Goal: Task Accomplishment & Management: Use online tool/utility

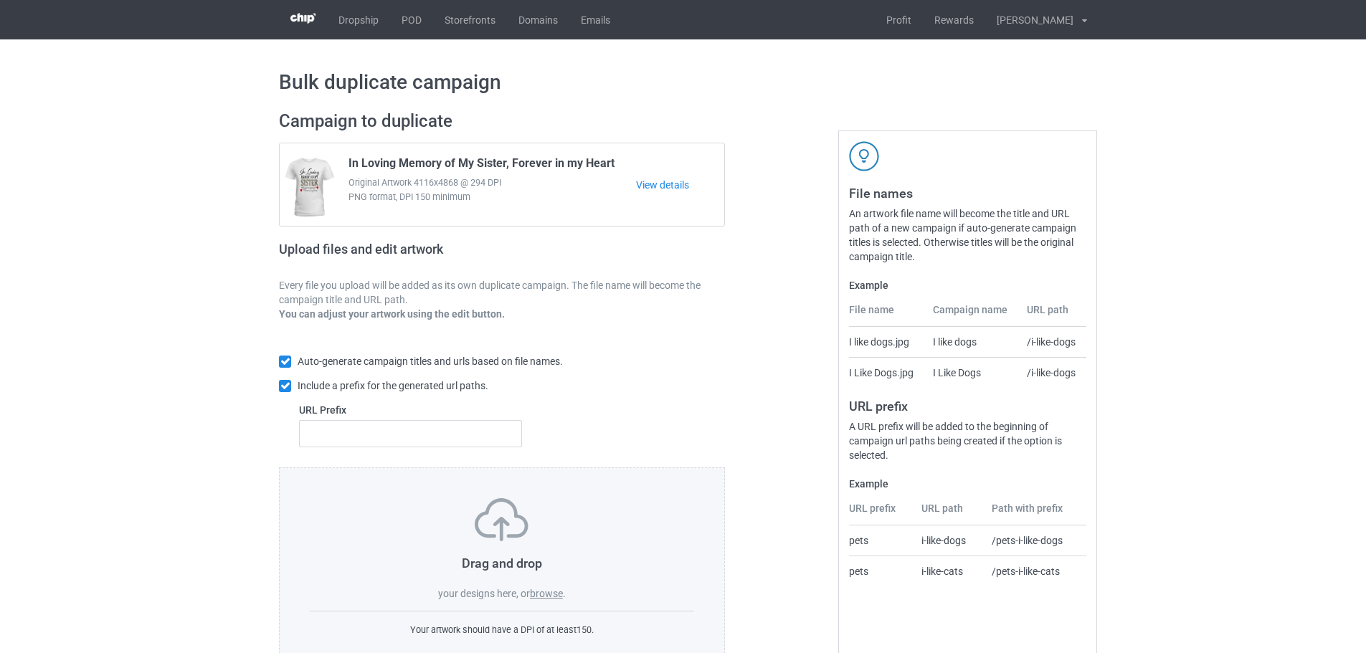
click at [539, 596] on label "browse" at bounding box center [546, 593] width 33 height 11
click at [0, 0] on input "browse" at bounding box center [0, 0] width 0 height 0
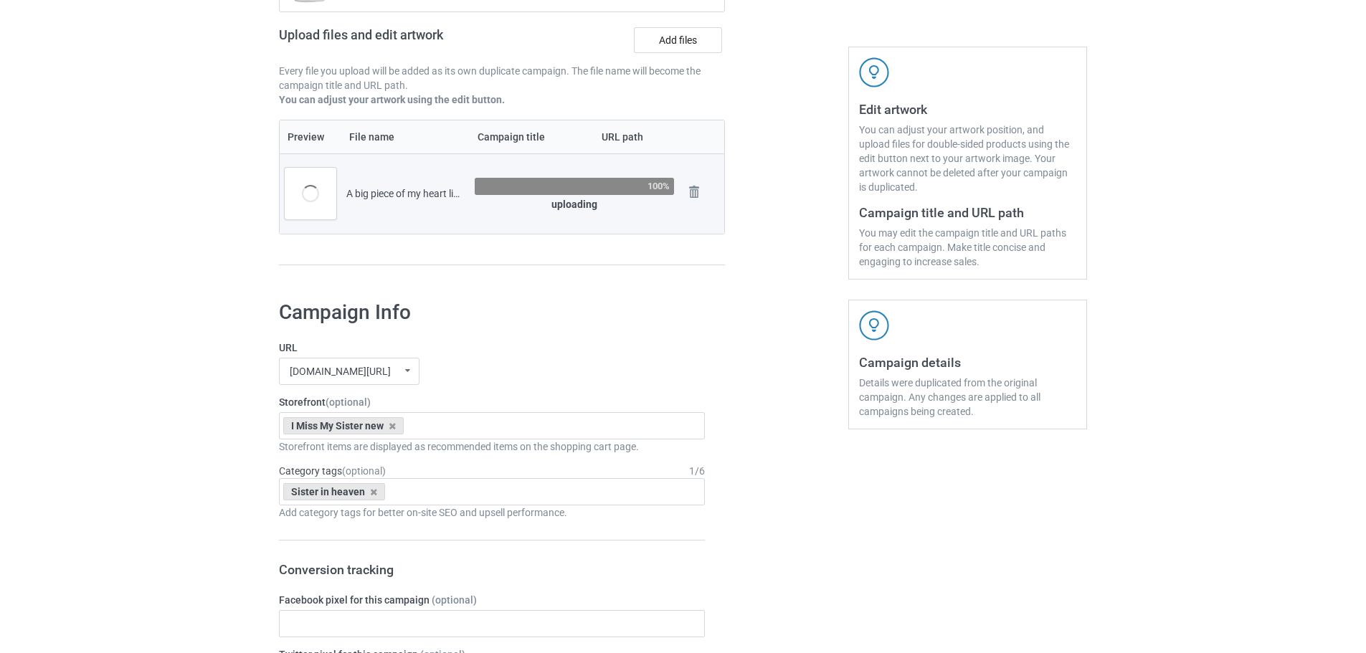
scroll to position [215, 0]
click at [399, 426] on div "I Miss My Sister new" at bounding box center [343, 425] width 120 height 17
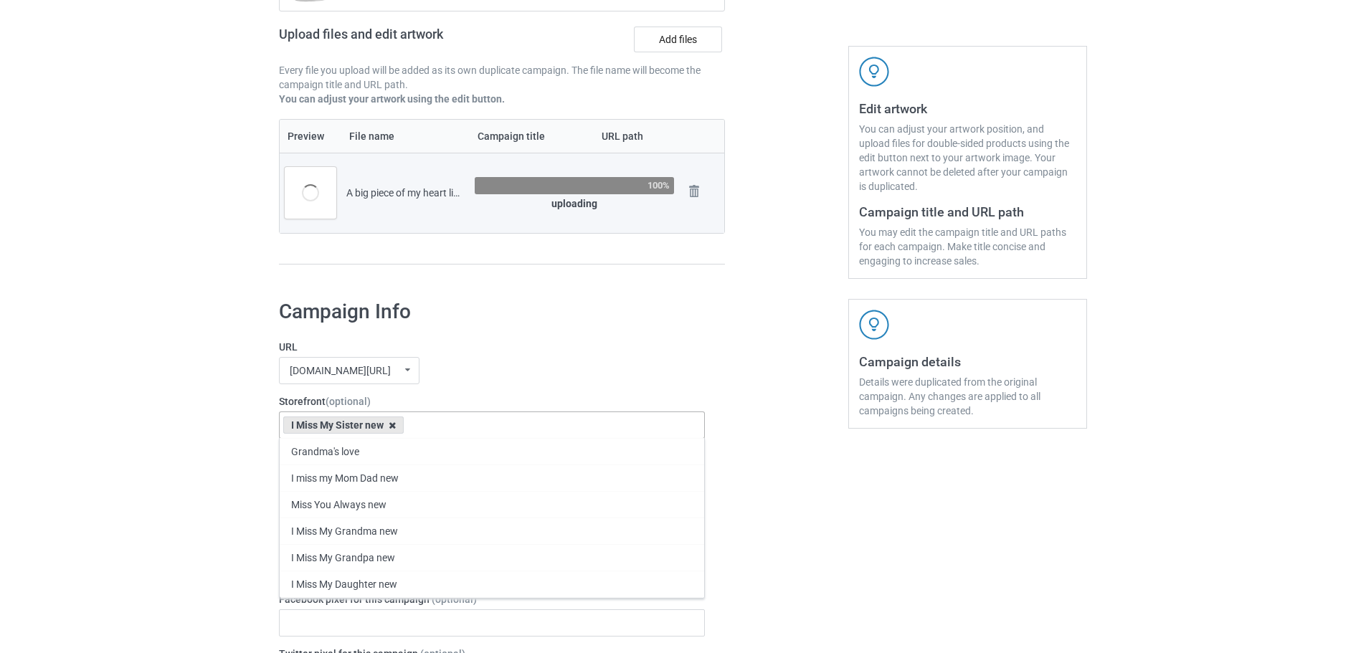
click at [394, 427] on icon at bounding box center [392, 425] width 7 height 9
click at [397, 498] on div "Miss You Always new" at bounding box center [492, 504] width 424 height 27
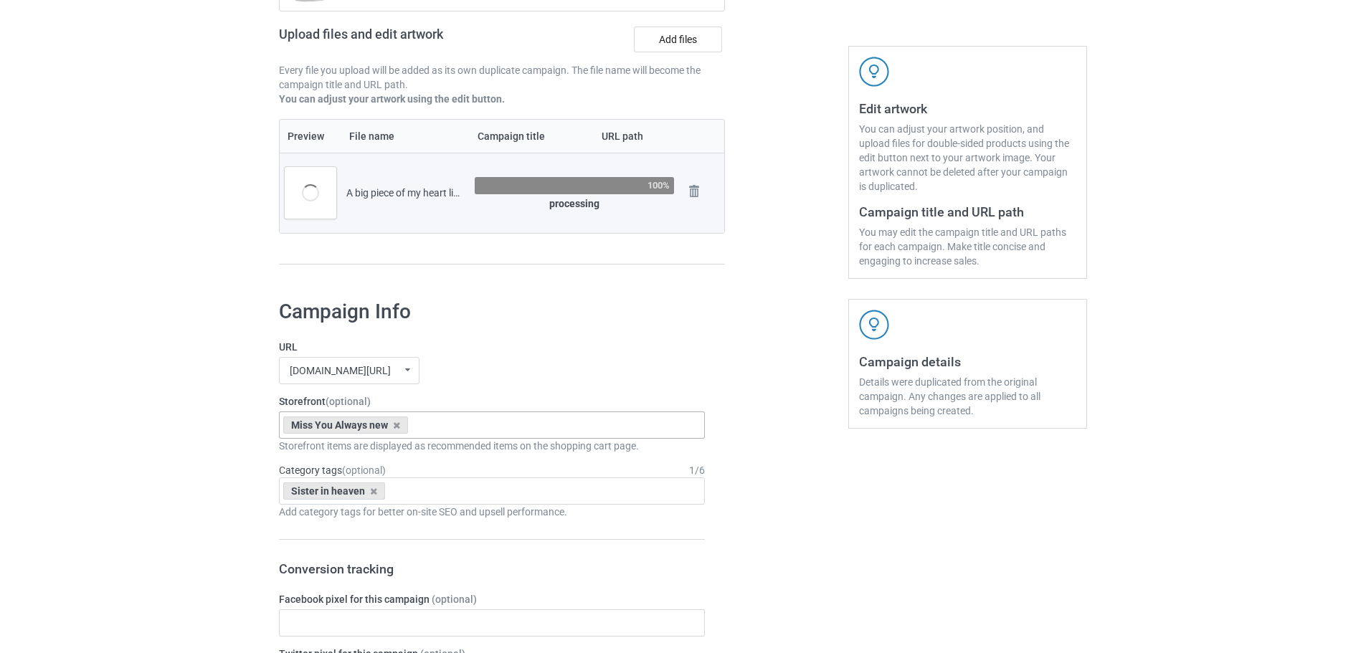
click at [372, 492] on icon at bounding box center [373, 491] width 7 height 9
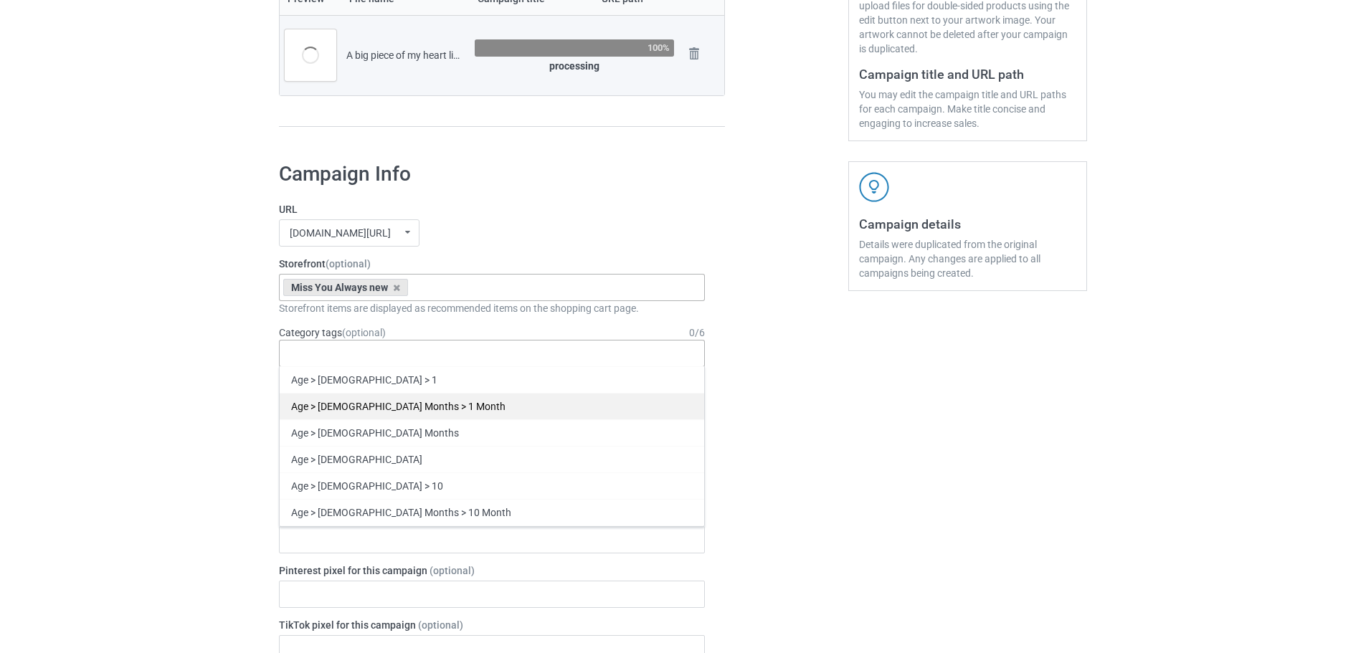
scroll to position [359, 0]
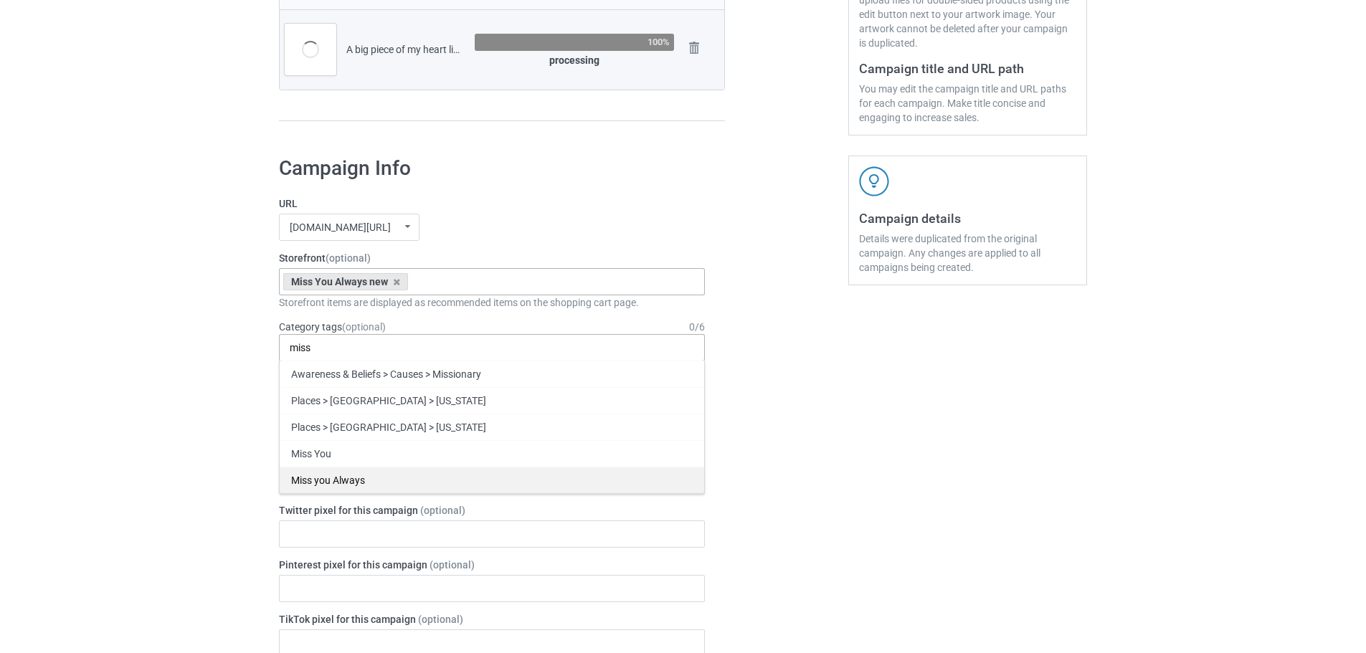
type input "miss"
click at [391, 480] on div "Miss you Always" at bounding box center [492, 480] width 424 height 27
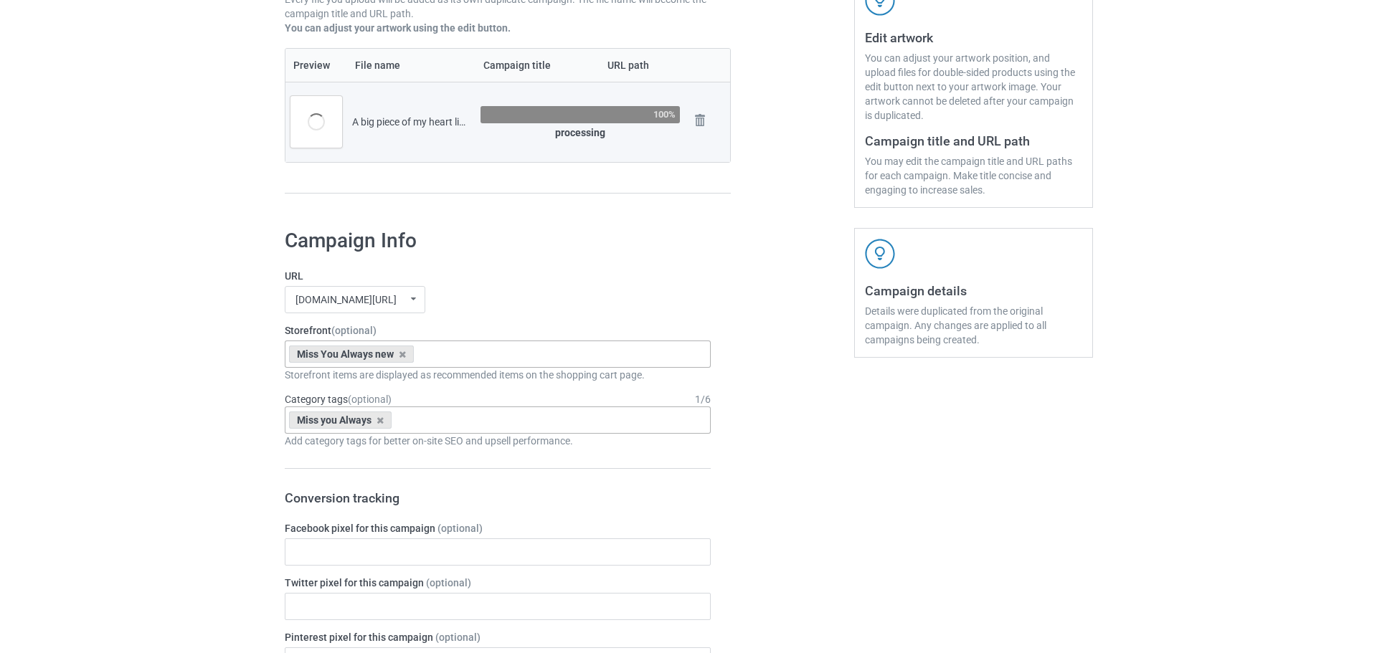
scroll to position [143, 0]
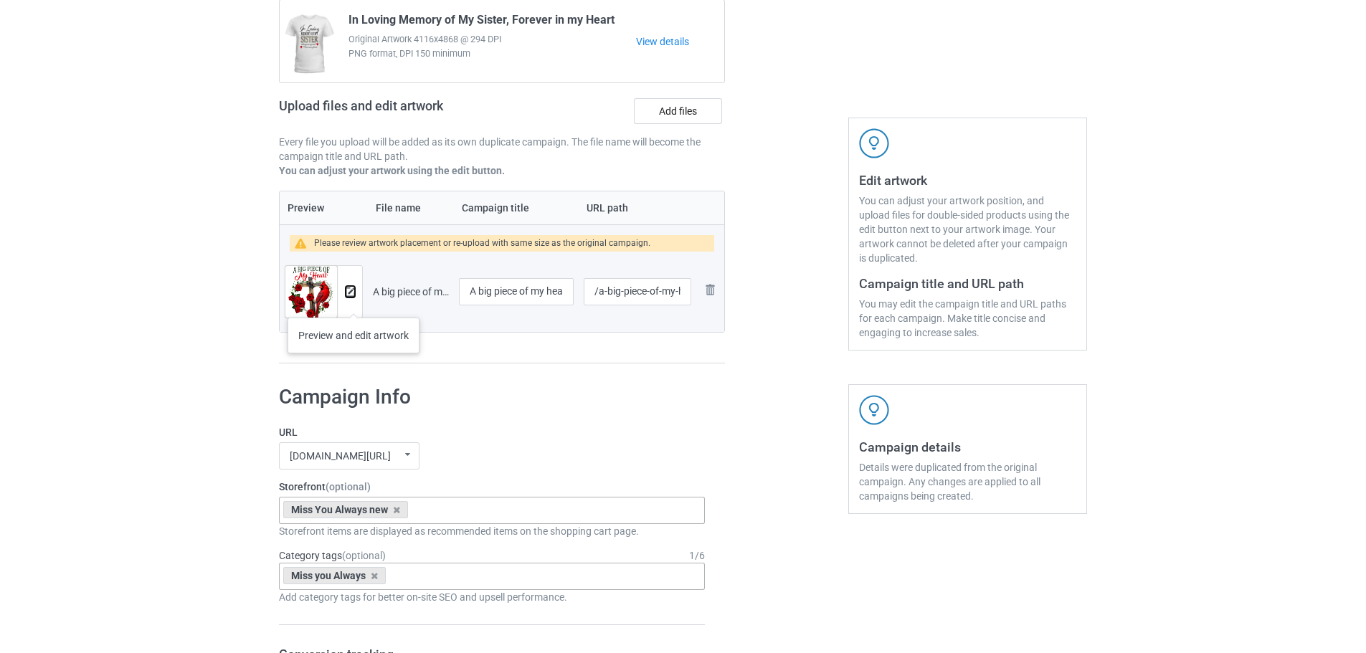
click at [347, 293] on img at bounding box center [350, 292] width 9 height 9
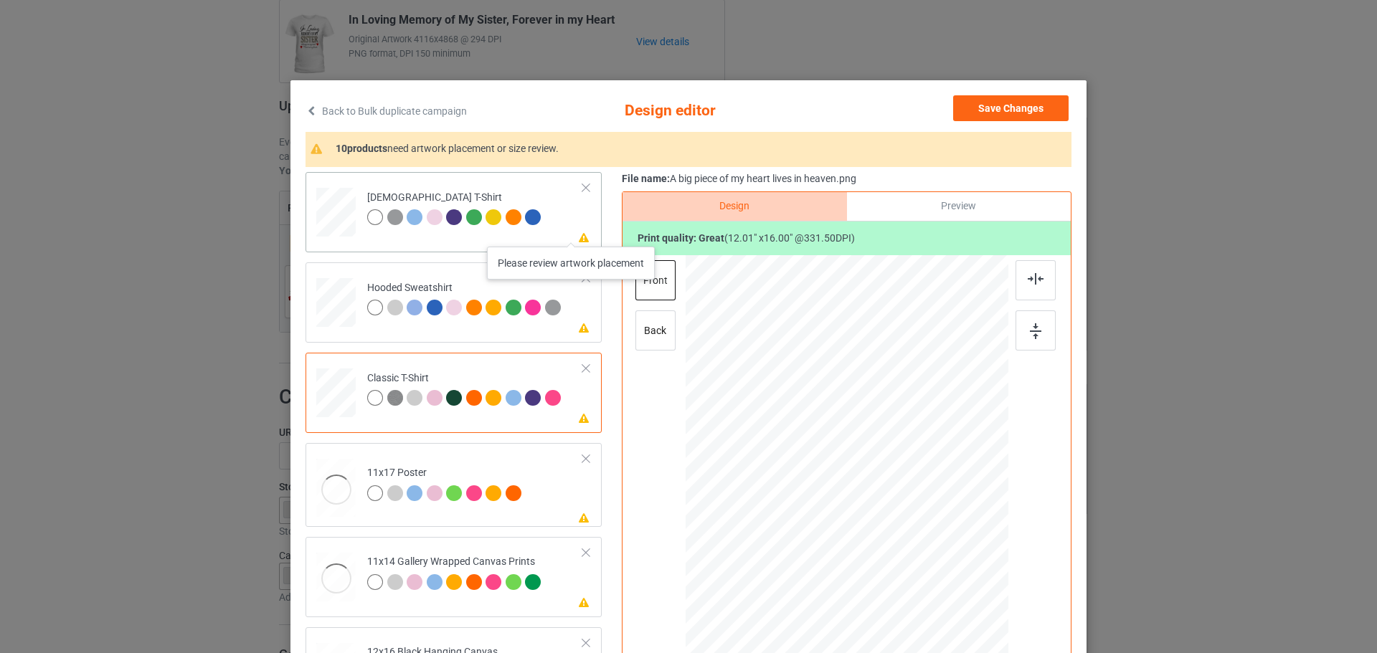
click at [578, 232] on icon at bounding box center [584, 237] width 12 height 10
click at [1030, 328] on img at bounding box center [1035, 331] width 11 height 16
click at [552, 333] on div "Please review artwork placement Hooded Sweatshirt" at bounding box center [453, 302] width 296 height 80
click at [1035, 335] on div at bounding box center [1035, 330] width 40 height 40
click at [578, 419] on icon at bounding box center [584, 417] width 12 height 10
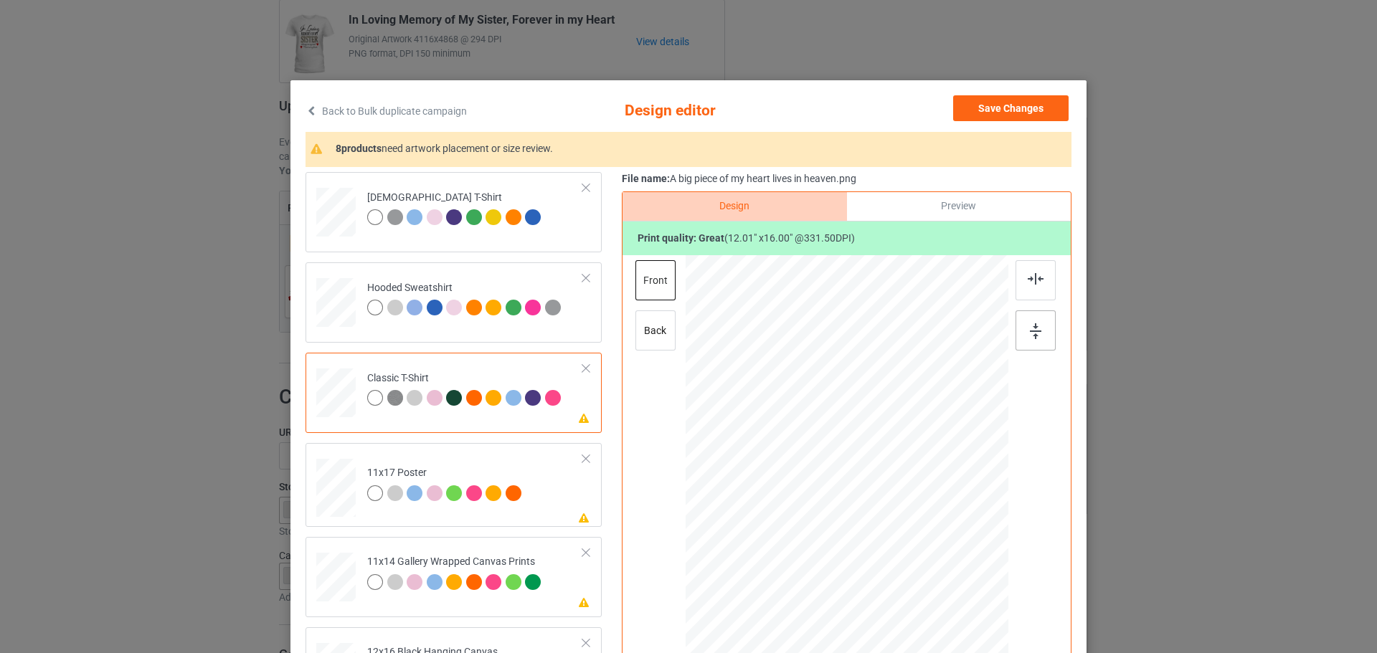
click at [1030, 331] on img at bounding box center [1035, 331] width 11 height 16
click at [567, 508] on td "Please review artwork placement 11x17 Poster" at bounding box center [475, 485] width 232 height 72
click at [1032, 333] on img at bounding box center [1035, 331] width 11 height 16
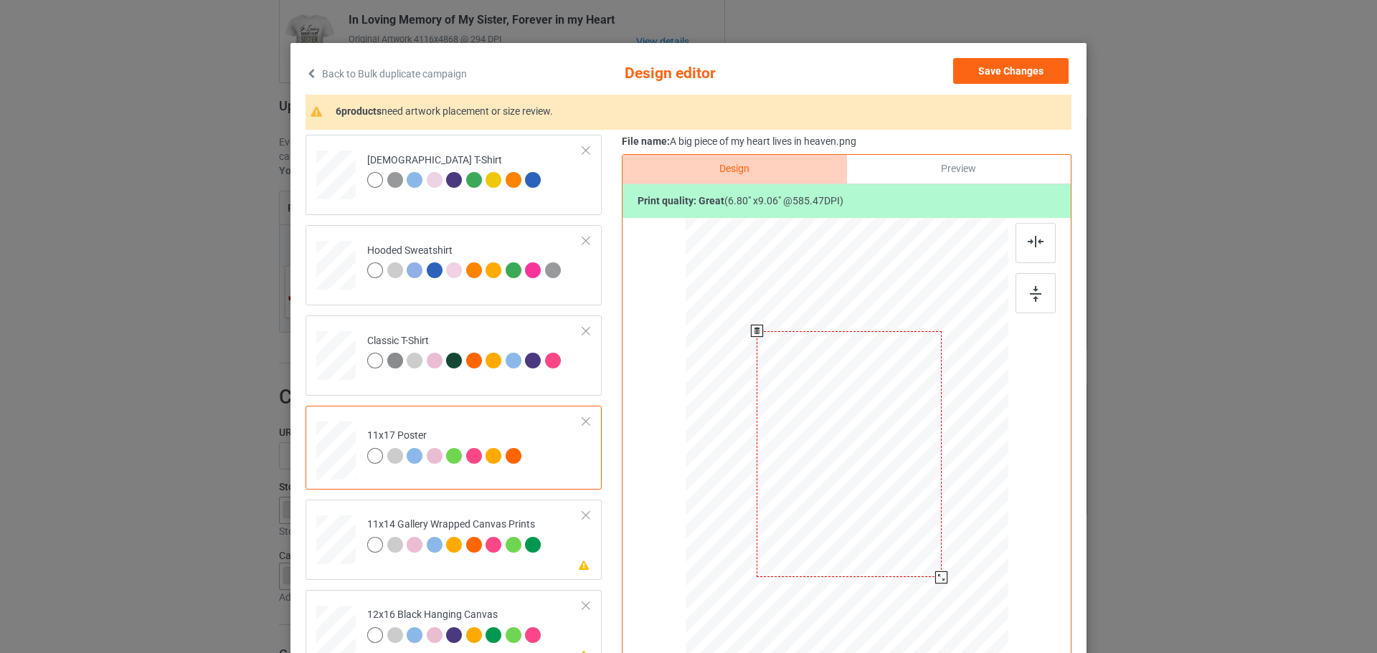
scroll to position [72, 0]
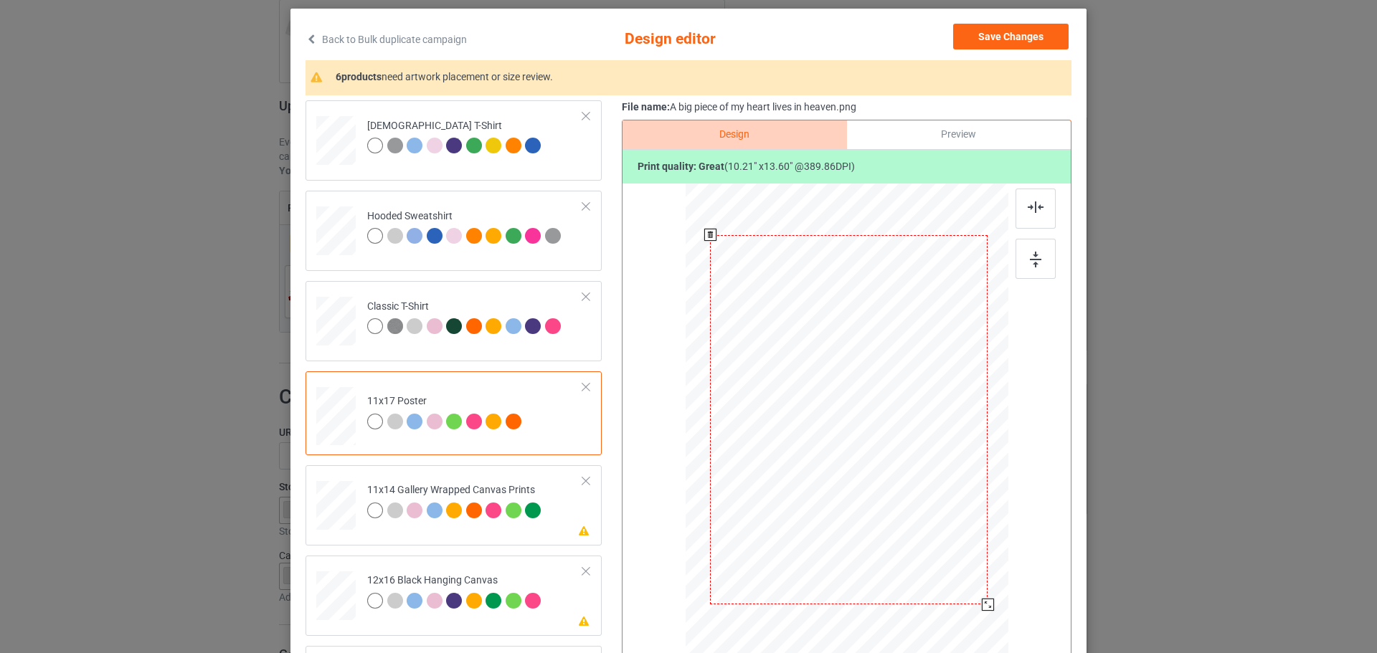
drag, startPoint x: 941, startPoint y: 544, endPoint x: 979, endPoint y: 613, distance: 79.3
click at [979, 613] on div at bounding box center [849, 420] width 308 height 463
click at [1033, 265] on img at bounding box center [1035, 260] width 11 height 16
click at [1033, 213] on img at bounding box center [1035, 206] width 16 height 11
click at [554, 544] on div "Please review artwork placement 11x14 Gallery Wrapped Canvas Prints" at bounding box center [453, 505] width 296 height 80
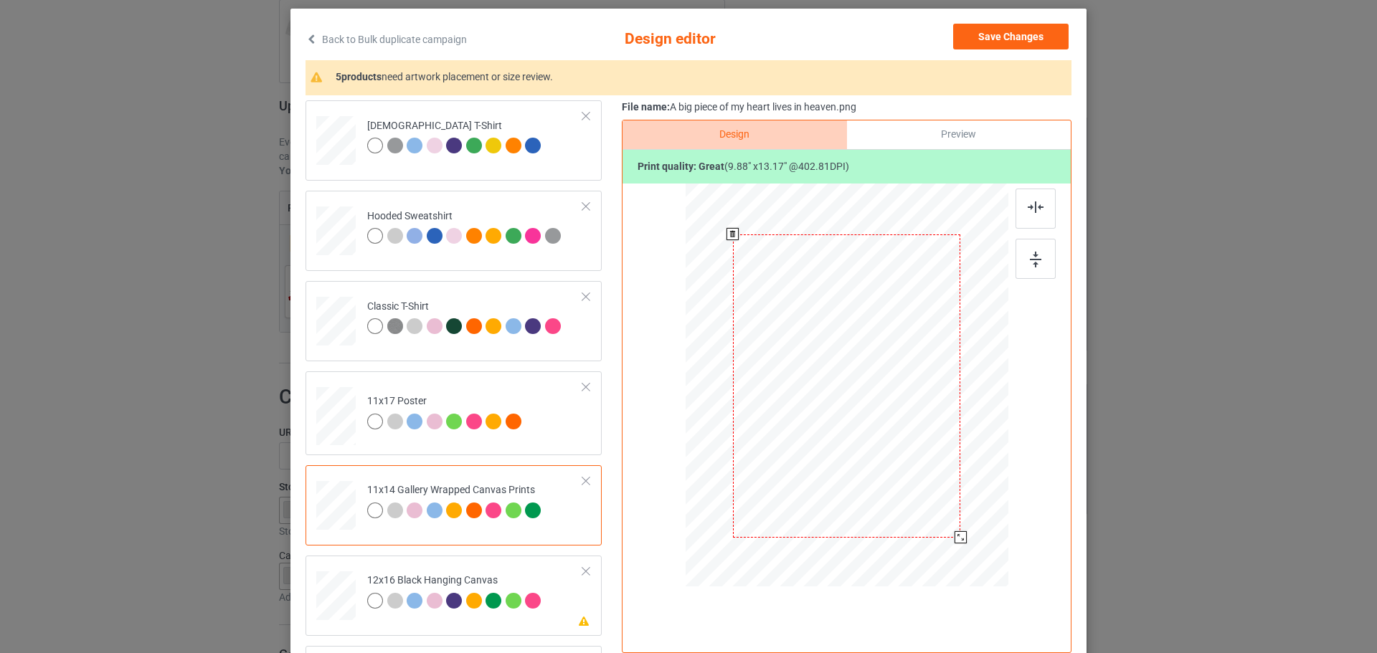
drag, startPoint x: 954, startPoint y: 528, endPoint x: 959, endPoint y: 535, distance: 8.8
click at [959, 535] on div at bounding box center [960, 537] width 12 height 12
click at [1033, 264] on img at bounding box center [1035, 260] width 11 height 16
click at [551, 612] on td "Please review artwork placement 12x16 Black Hanging Canvas" at bounding box center [475, 592] width 232 height 63
drag, startPoint x: 935, startPoint y: 507, endPoint x: 972, endPoint y: 575, distance: 77.3
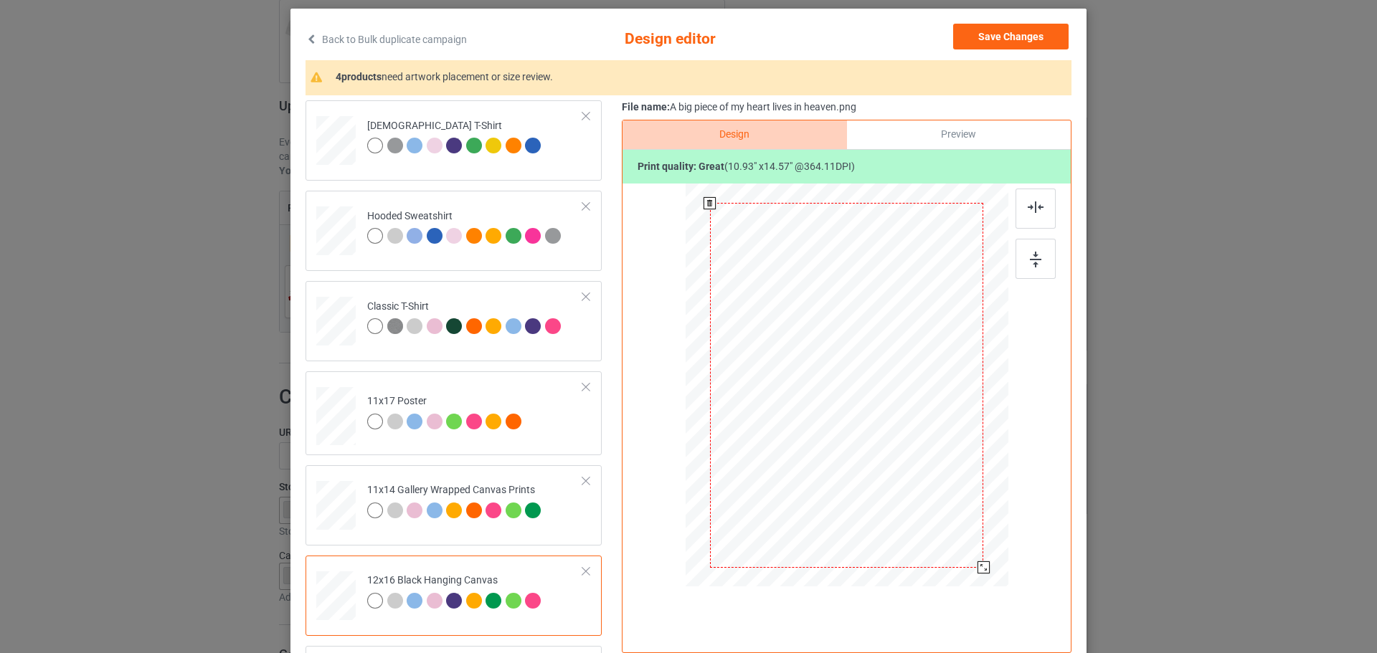
click at [972, 575] on div at bounding box center [846, 386] width 303 height 404
click at [1036, 264] on img at bounding box center [1035, 260] width 11 height 16
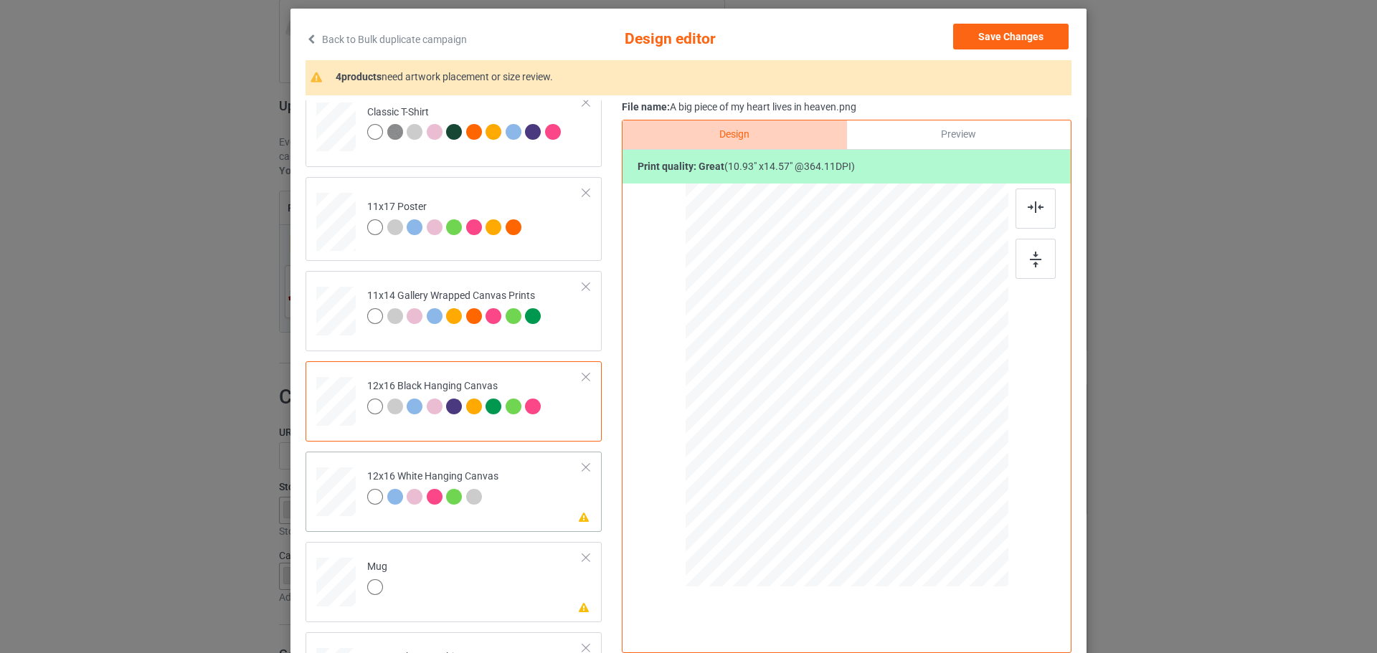
scroll to position [215, 0]
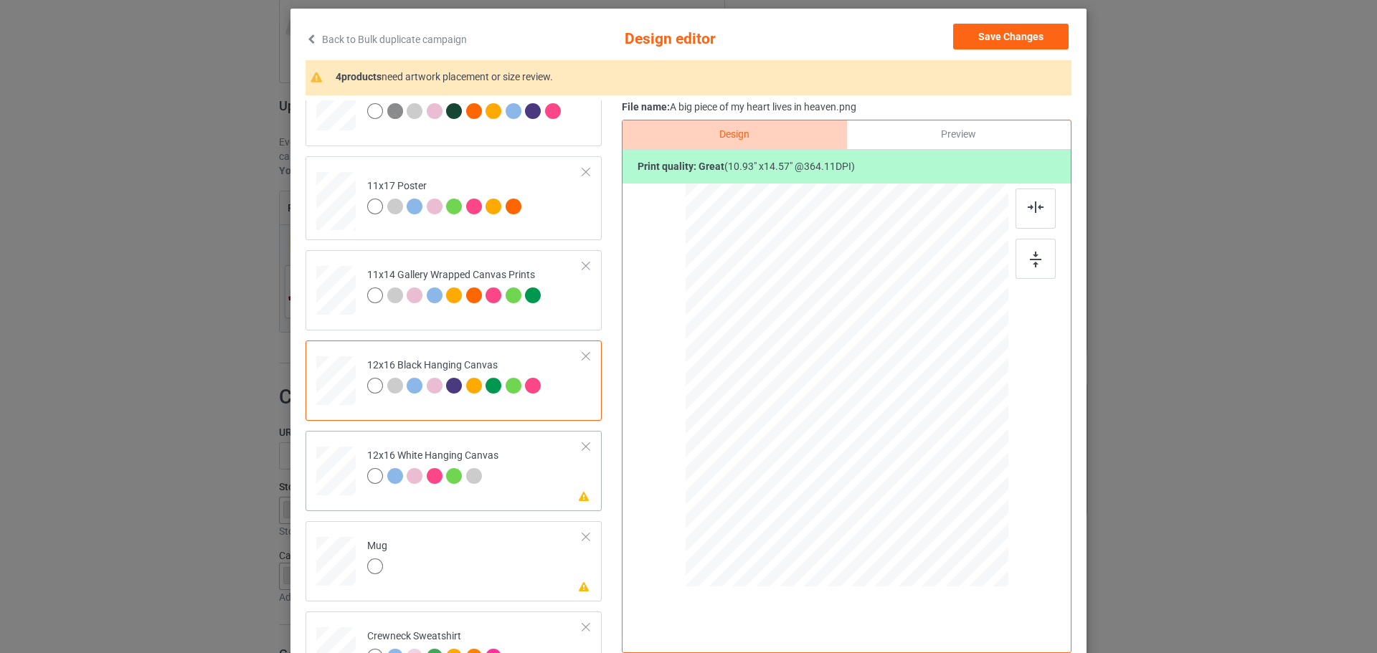
click at [543, 502] on div "Please review artwork placement 12x16 White Hanging Canvas" at bounding box center [453, 471] width 296 height 80
click at [1040, 275] on div at bounding box center [1035, 259] width 40 height 40
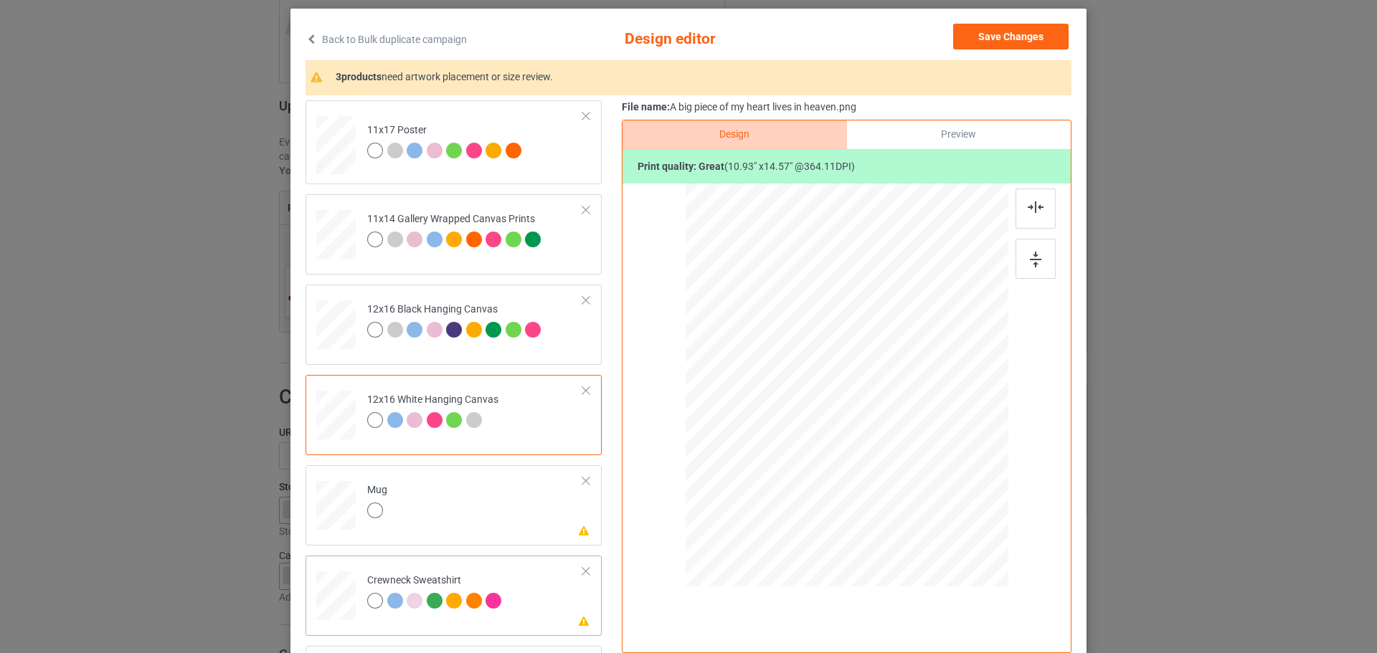
scroll to position [338, 0]
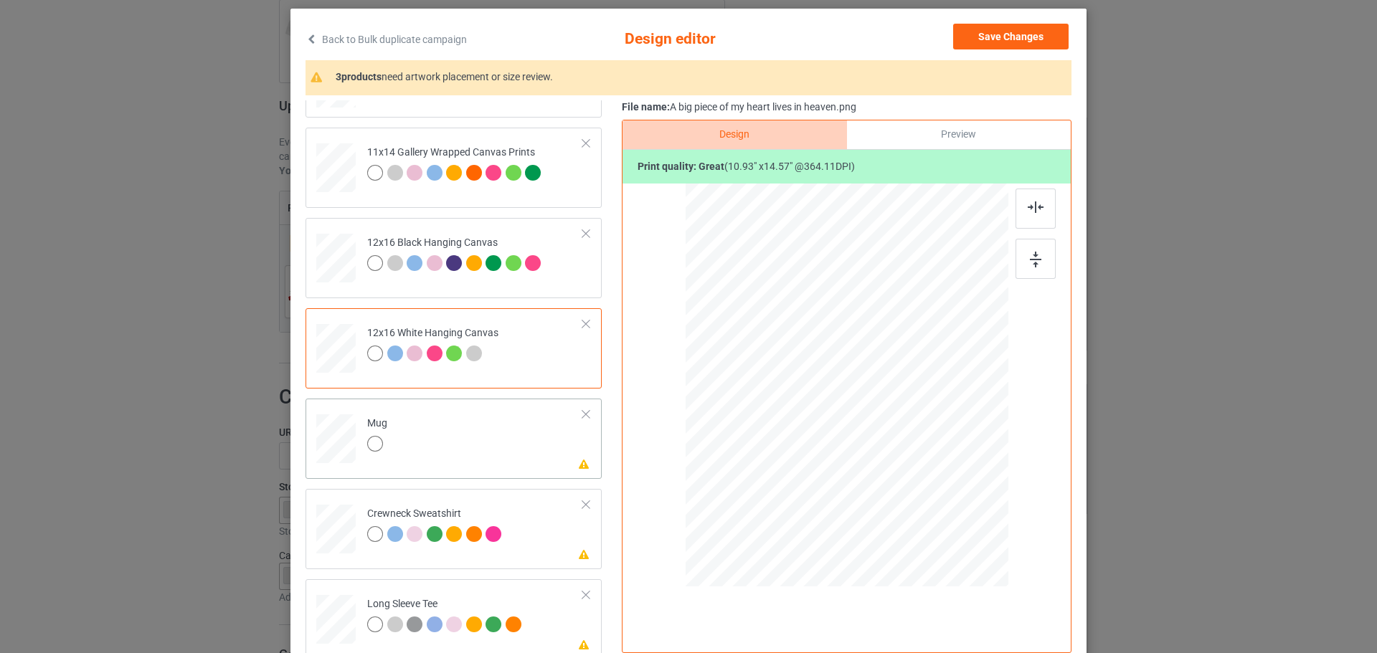
click at [497, 458] on td "Please review artwork placement Mug" at bounding box center [475, 435] width 232 height 63
drag, startPoint x: 936, startPoint y: 513, endPoint x: 875, endPoint y: 443, distance: 92.5
click at [875, 443] on div at bounding box center [846, 385] width 323 height 134
drag, startPoint x: 843, startPoint y: 420, endPoint x: 931, endPoint y: 422, distance: 88.2
click at [931, 422] on div at bounding box center [934, 386] width 81 height 108
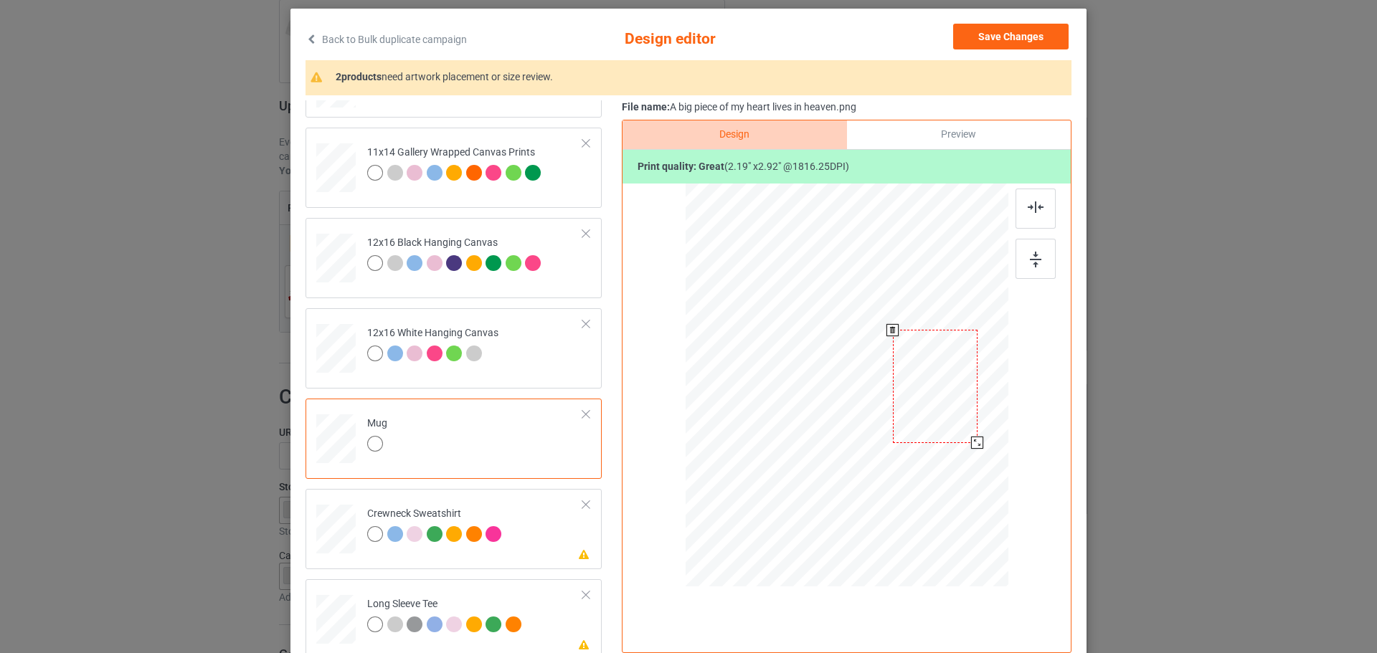
click at [971, 442] on div at bounding box center [977, 443] width 12 height 12
click at [1042, 257] on div at bounding box center [1035, 259] width 40 height 40
click at [945, 389] on div at bounding box center [935, 384] width 85 height 113
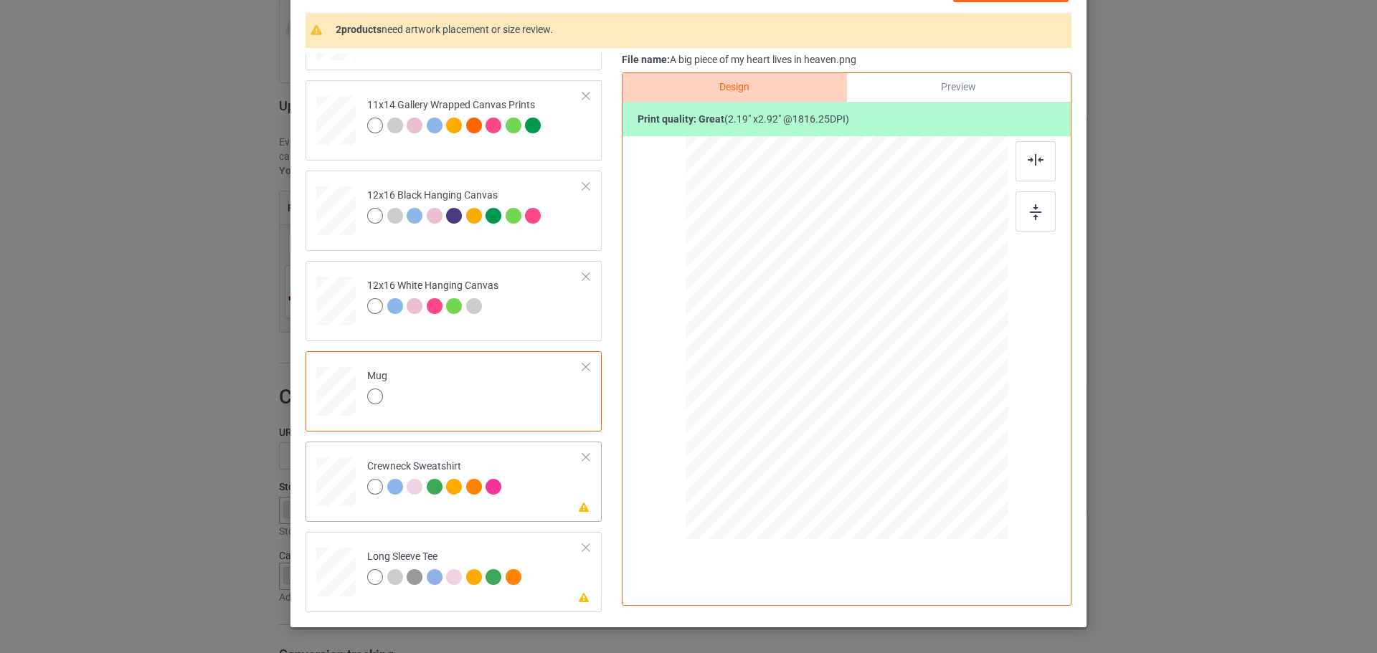
scroll to position [143, 0]
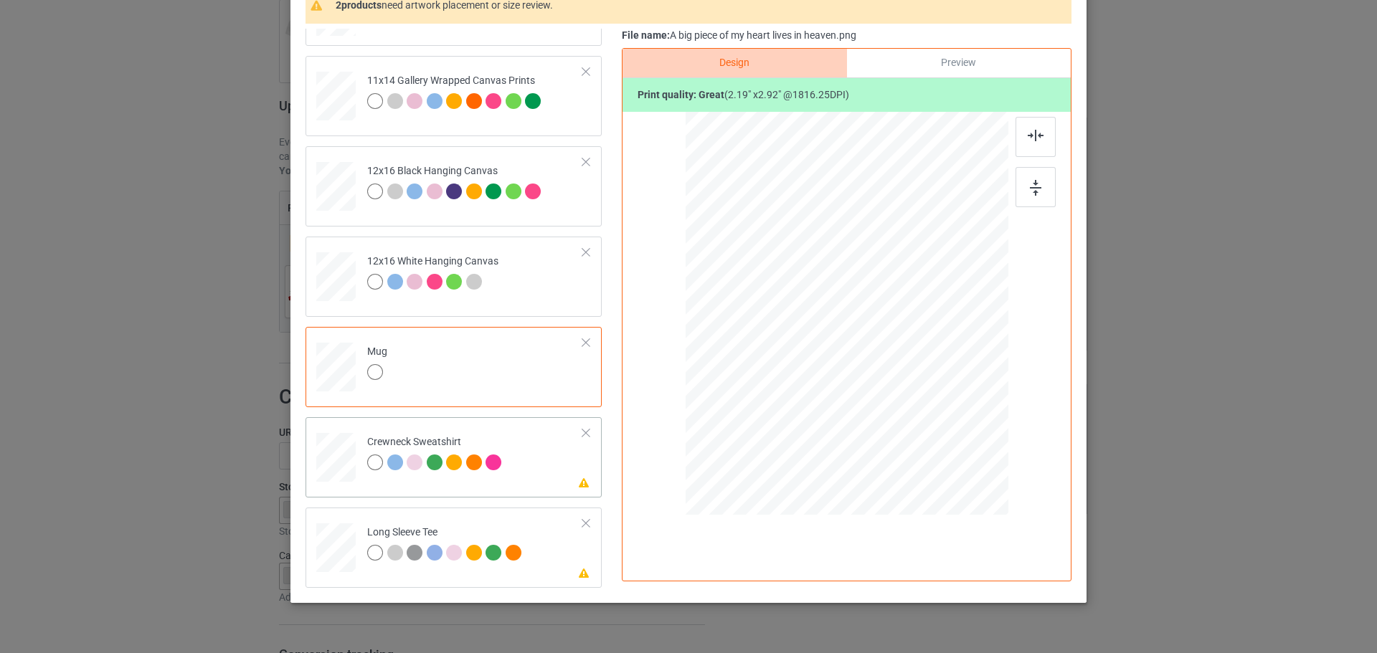
click at [566, 452] on td "Please review artwork placement Crewneck Sweatshirt" at bounding box center [475, 454] width 232 height 63
click at [1030, 191] on img at bounding box center [1035, 188] width 11 height 16
click at [559, 566] on td "Please review artwork placement Long Sleeve Tee" at bounding box center [475, 544] width 232 height 63
click at [1024, 186] on div at bounding box center [1035, 187] width 40 height 40
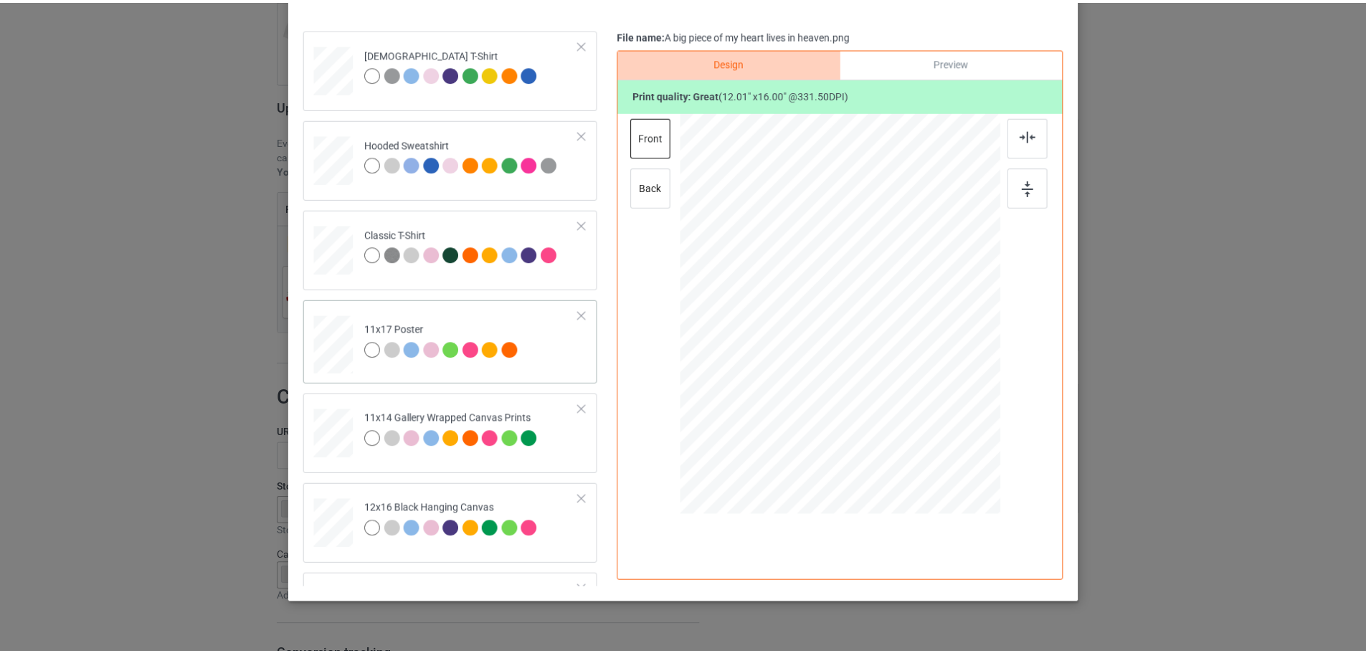
scroll to position [0, 0]
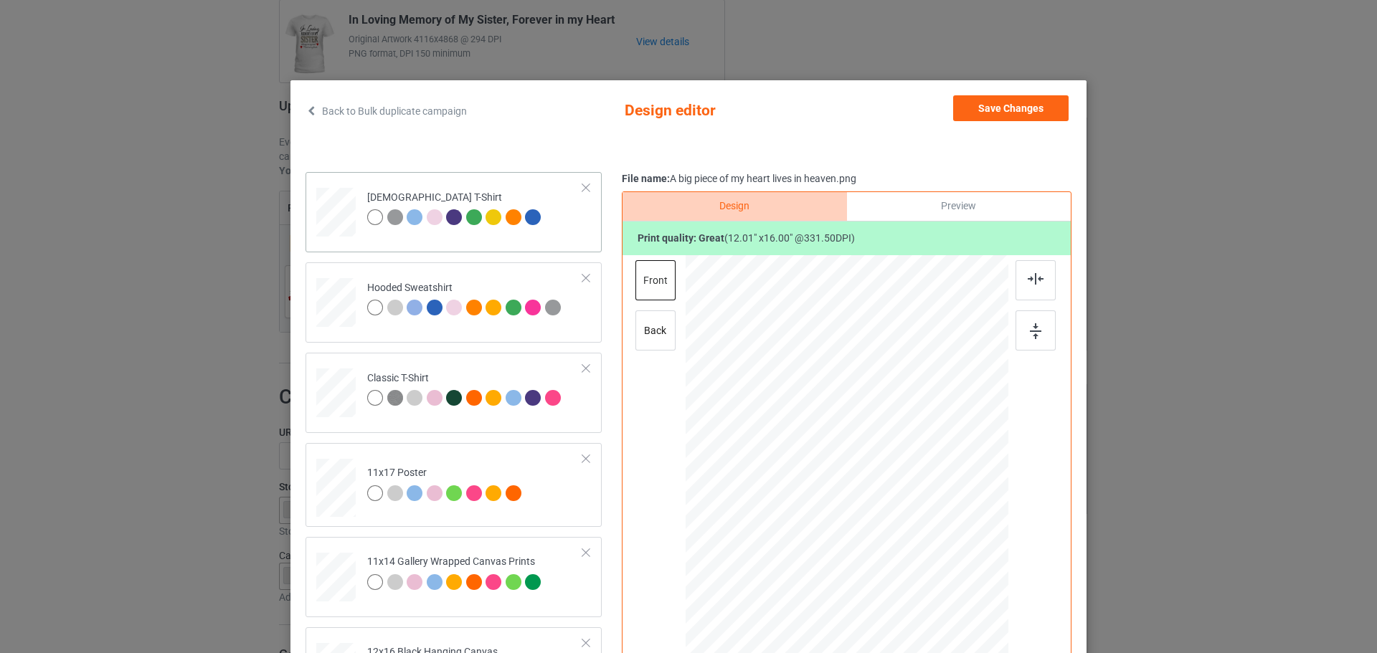
click at [576, 239] on div "[DEMOGRAPHIC_DATA] T-Shirt" at bounding box center [453, 212] width 296 height 80
click at [996, 111] on button "Save Changes" at bounding box center [1010, 108] width 115 height 26
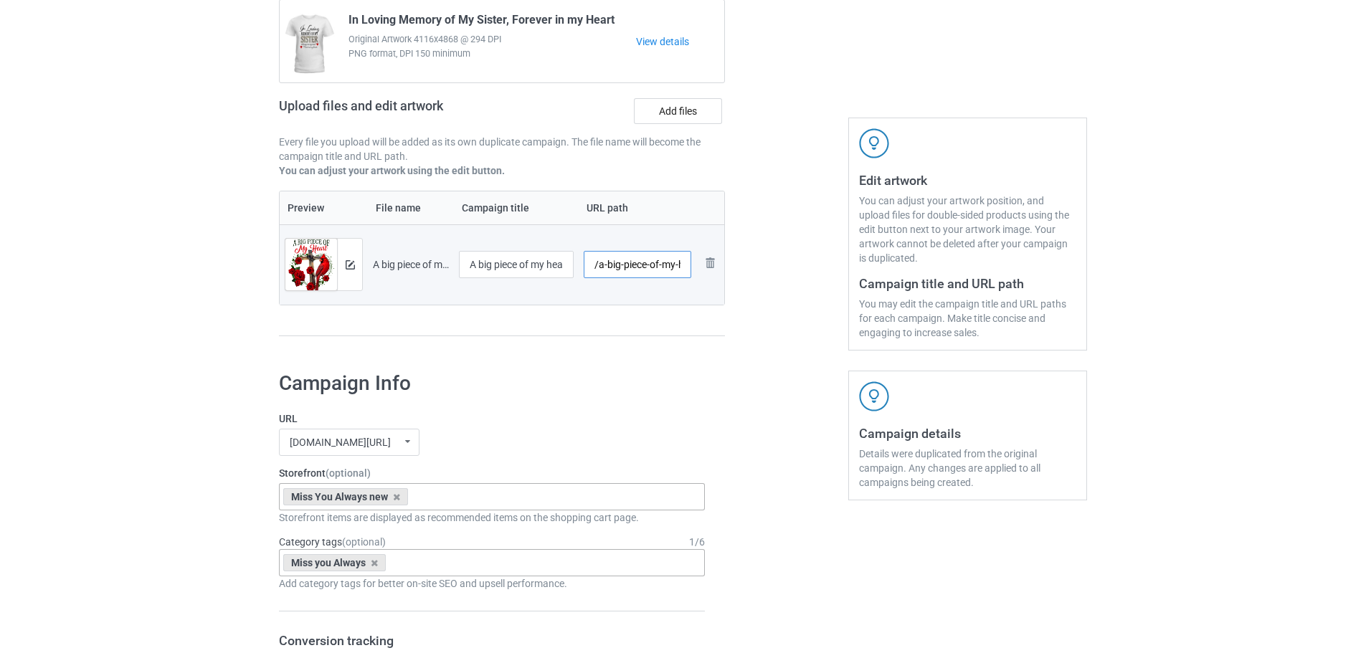
click at [632, 272] on input "/a-big-piece-of-my-heart-lives-in-heaven" at bounding box center [638, 264] width 108 height 27
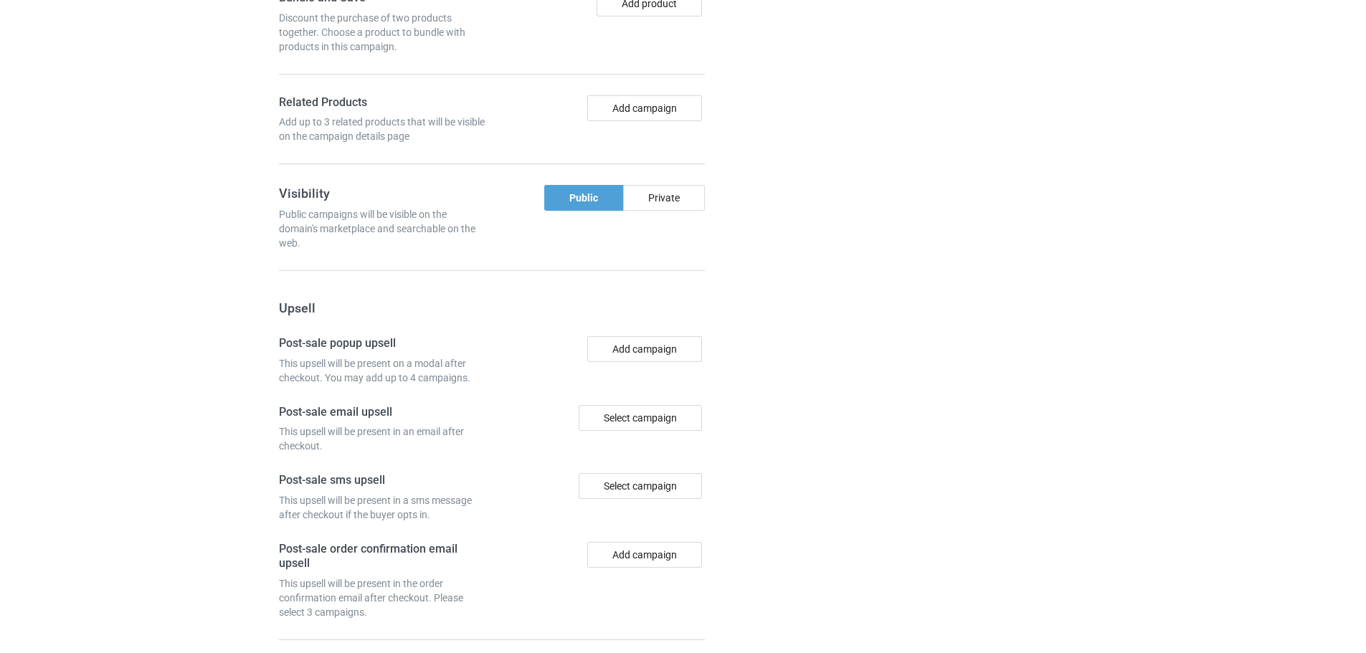
scroll to position [1188, 0]
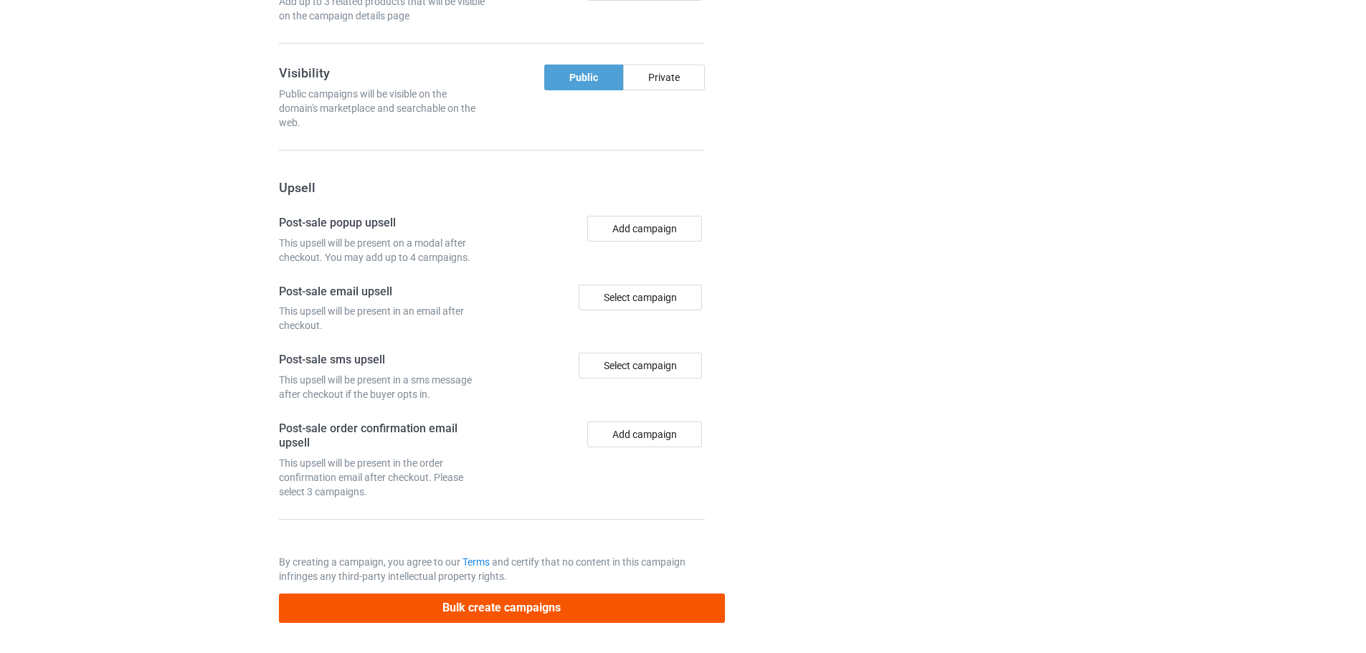
type input "/sy15"
click at [586, 620] on button "Bulk create campaigns" at bounding box center [502, 608] width 446 height 29
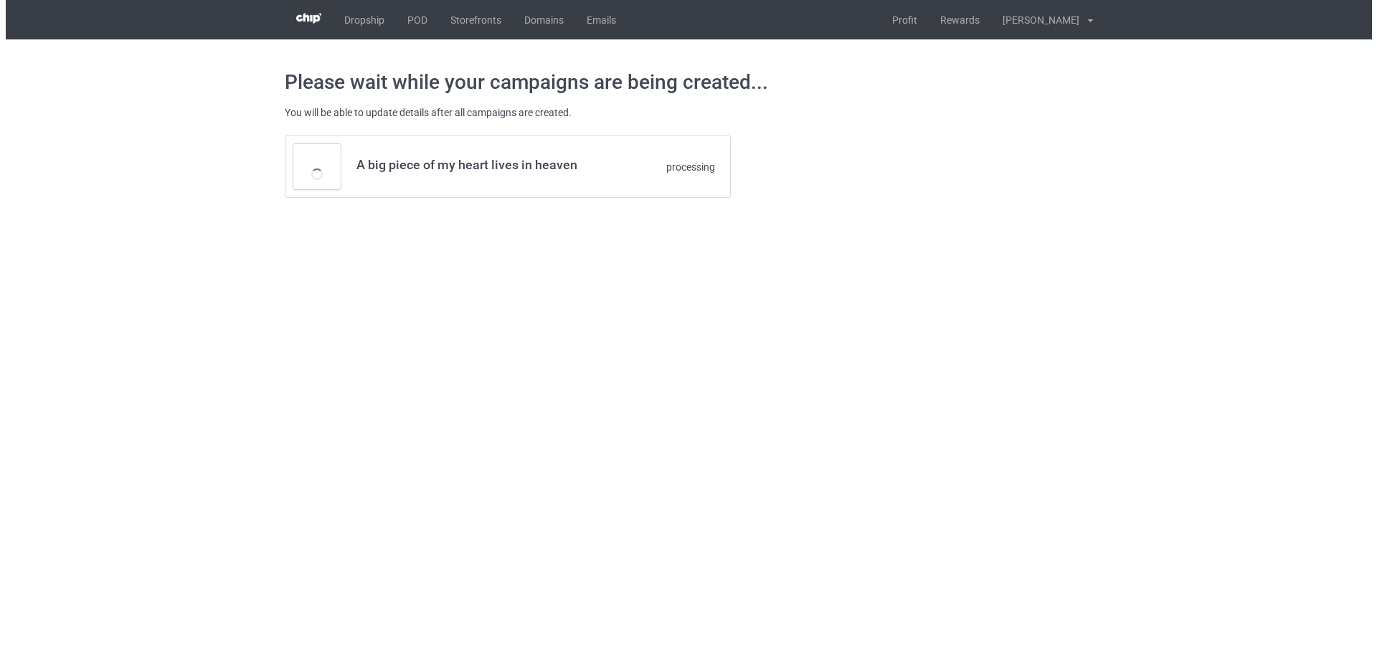
scroll to position [0, 0]
